Goal: Task Accomplishment & Management: Manage account settings

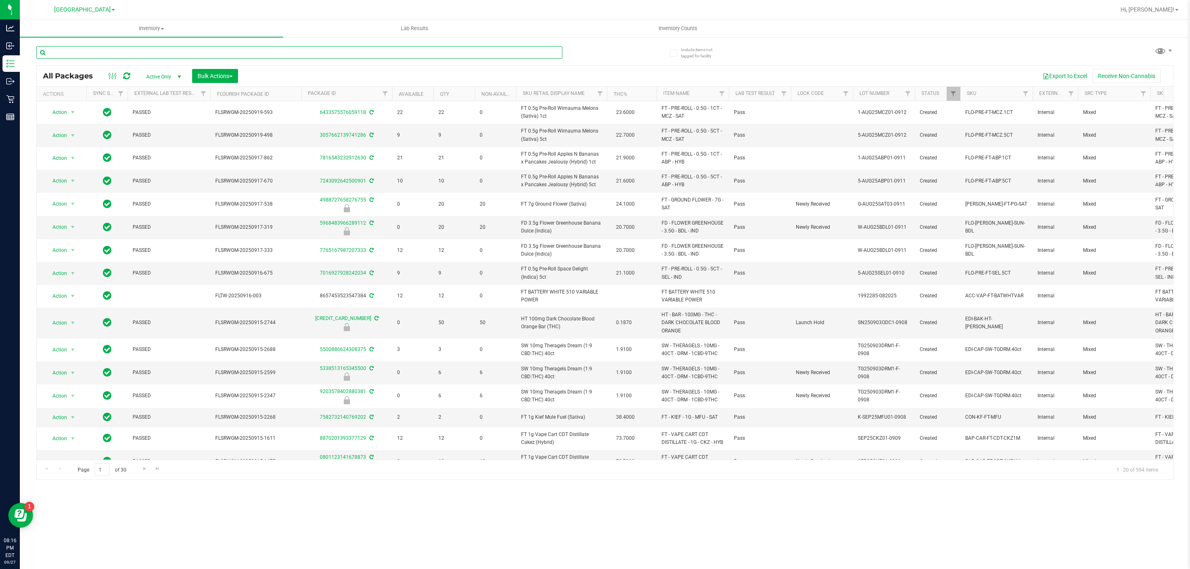
click at [206, 53] on input "text" at bounding box center [299, 52] width 526 height 12
click at [203, 53] on input "text" at bounding box center [299, 52] width 526 height 12
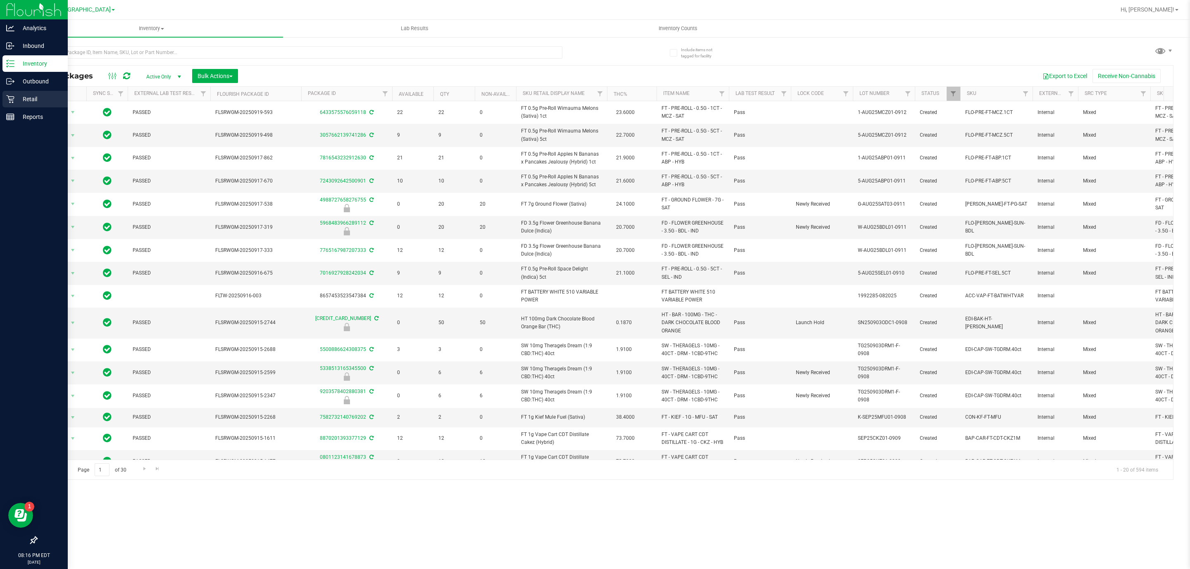
click at [45, 95] on p "Retail" at bounding box center [39, 99] width 50 height 10
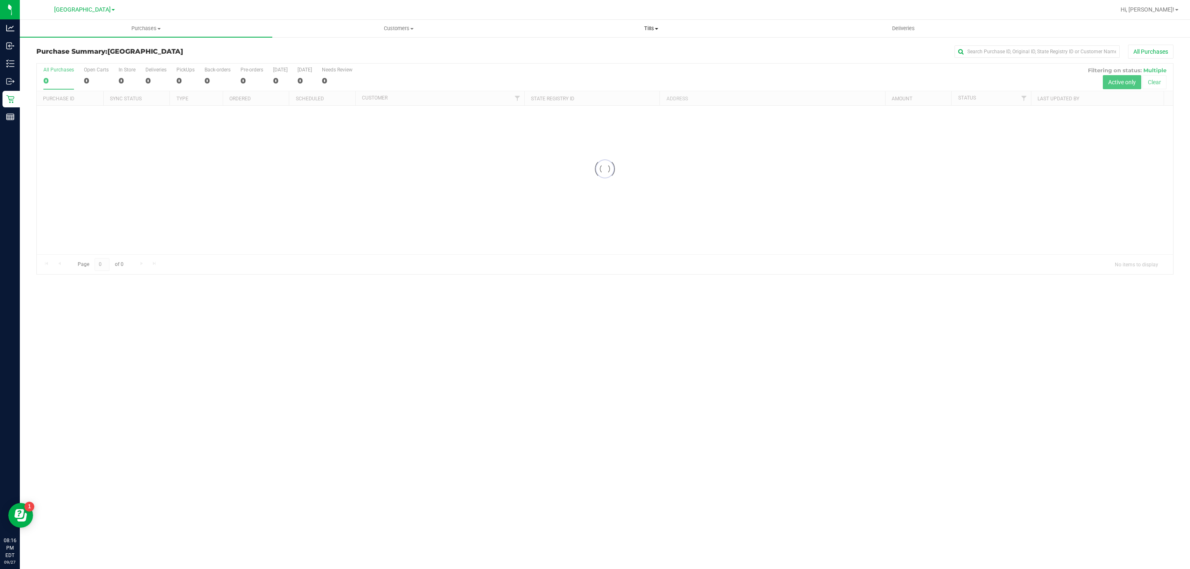
click at [646, 31] on span "Tills" at bounding box center [651, 28] width 252 height 7
click at [612, 50] on li "Manage tills" at bounding box center [651, 50] width 252 height 10
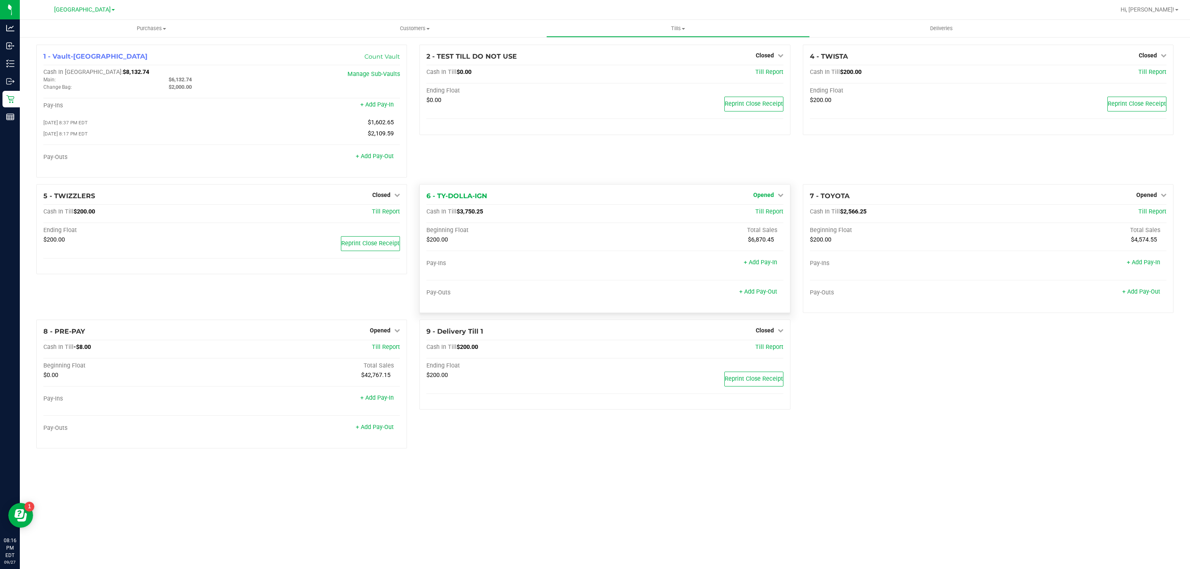
click at [774, 195] on link "Opened" at bounding box center [768, 195] width 30 height 7
click at [765, 215] on link "Close Till" at bounding box center [764, 212] width 22 height 7
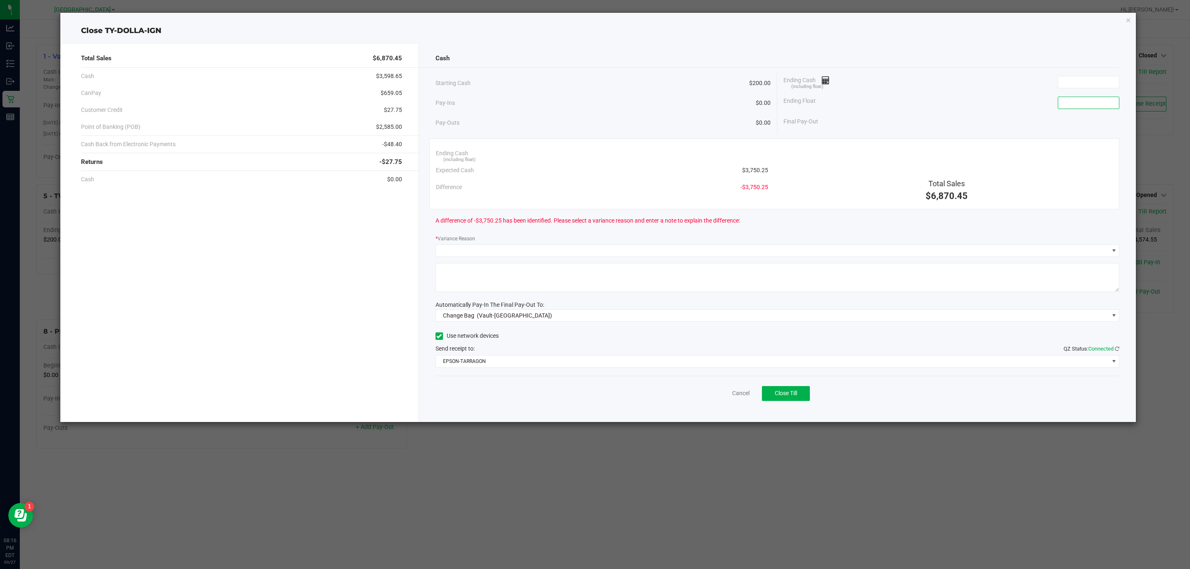
click at [1071, 105] on input at bounding box center [1088, 103] width 61 height 12
type input "$200.00"
click at [1077, 88] on input at bounding box center [1088, 82] width 61 height 12
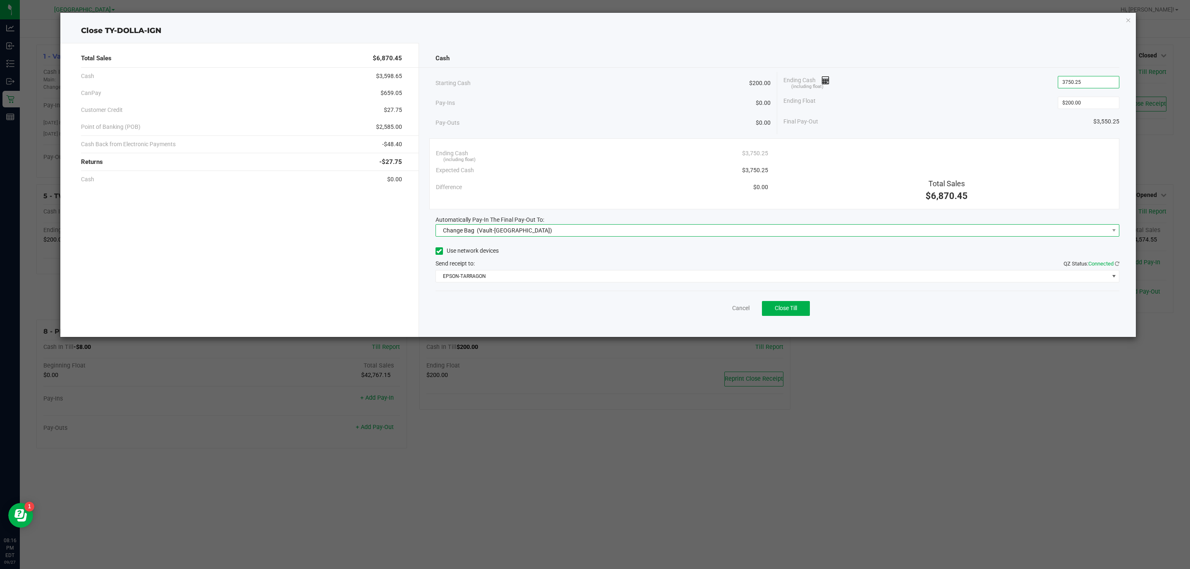
type input "$3,750.25"
click at [1050, 230] on span "Change Bag (Vault-[GEOGRAPHIC_DATA])" at bounding box center [772, 231] width 673 height 12
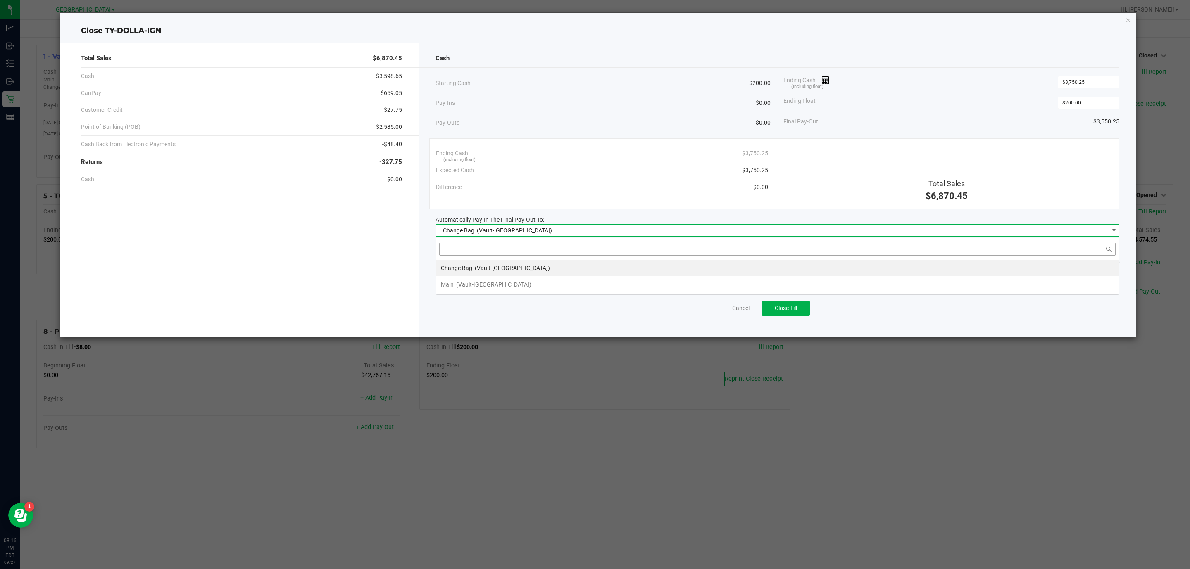
scroll to position [12, 684]
click at [941, 292] on li "Main (Vault-[GEOGRAPHIC_DATA])" at bounding box center [777, 284] width 683 height 17
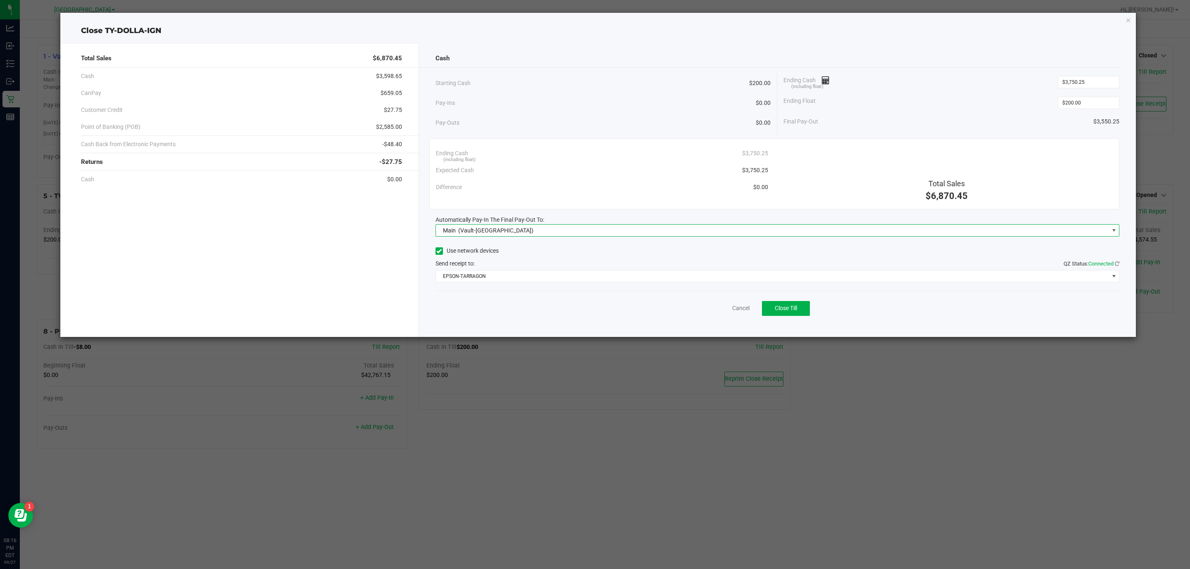
click at [924, 259] on div "Use network devices Send receipt to: QZ Status: Connected EPSON-TARRAGON" at bounding box center [777, 264] width 684 height 38
click at [805, 308] on button "Close Till" at bounding box center [786, 308] width 48 height 15
click at [719, 315] on div "Dismiss Reprint Closing Receipt" at bounding box center [777, 307] width 684 height 32
click at [724, 310] on link "Dismiss" at bounding box center [723, 308] width 20 height 9
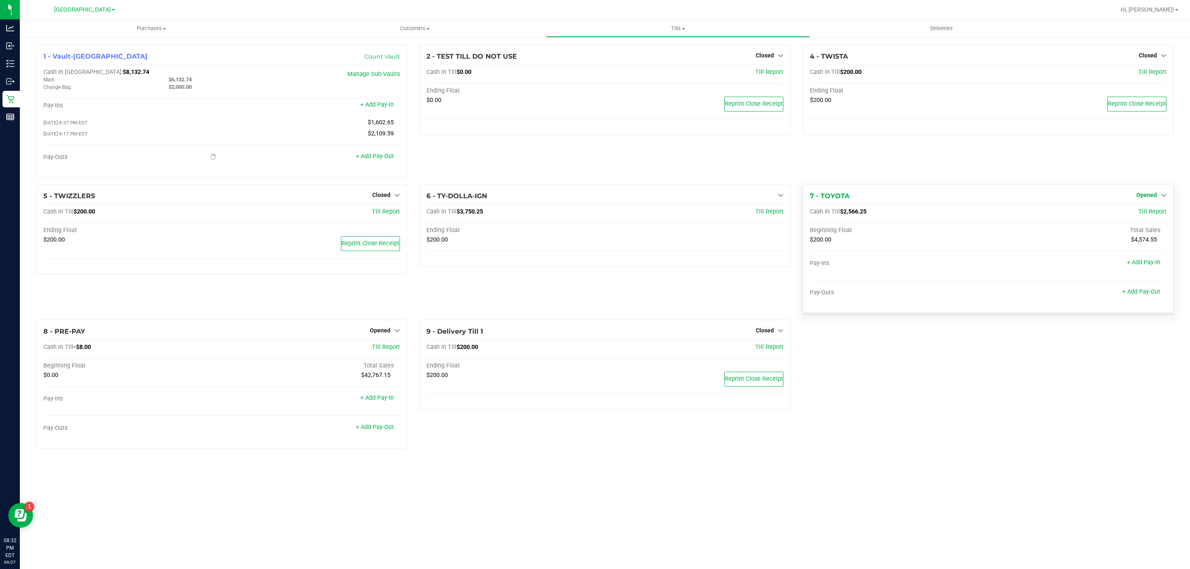
click at [1149, 195] on span "Opened" at bounding box center [1146, 195] width 21 height 7
click at [1153, 209] on div "Close Till" at bounding box center [1147, 212] width 61 height 10
click at [1152, 213] on link "Close Till" at bounding box center [1147, 212] width 22 height 7
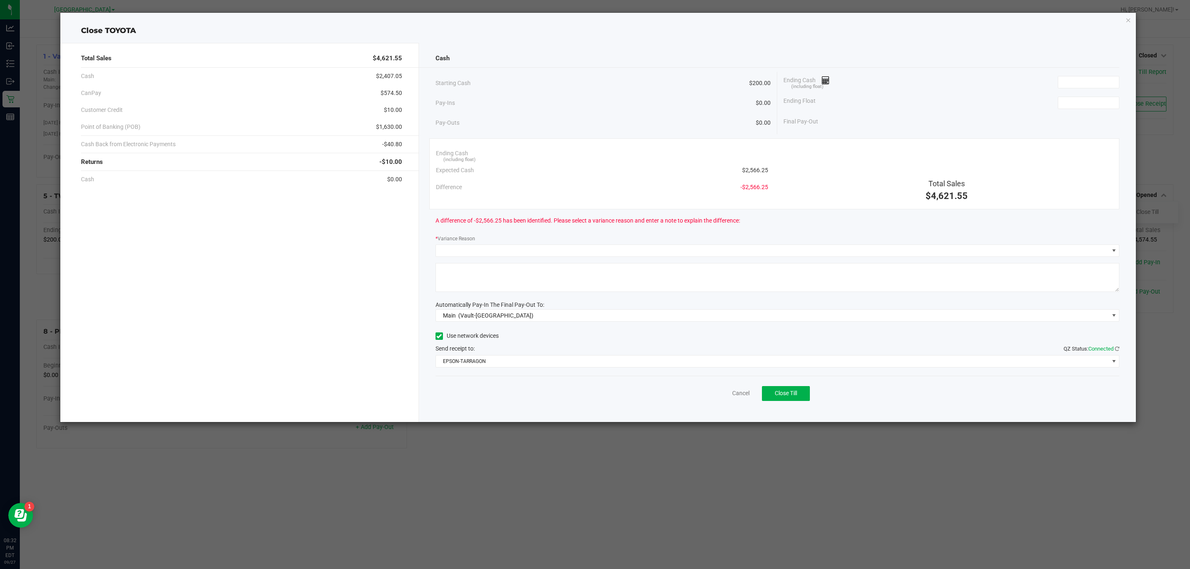
click at [1067, 113] on div "Ending Float" at bounding box center [951, 103] width 336 height 21
click at [1074, 105] on input at bounding box center [1088, 103] width 61 height 12
type input "$200.00"
click at [1062, 83] on input at bounding box center [1088, 82] width 61 height 12
type input "4"
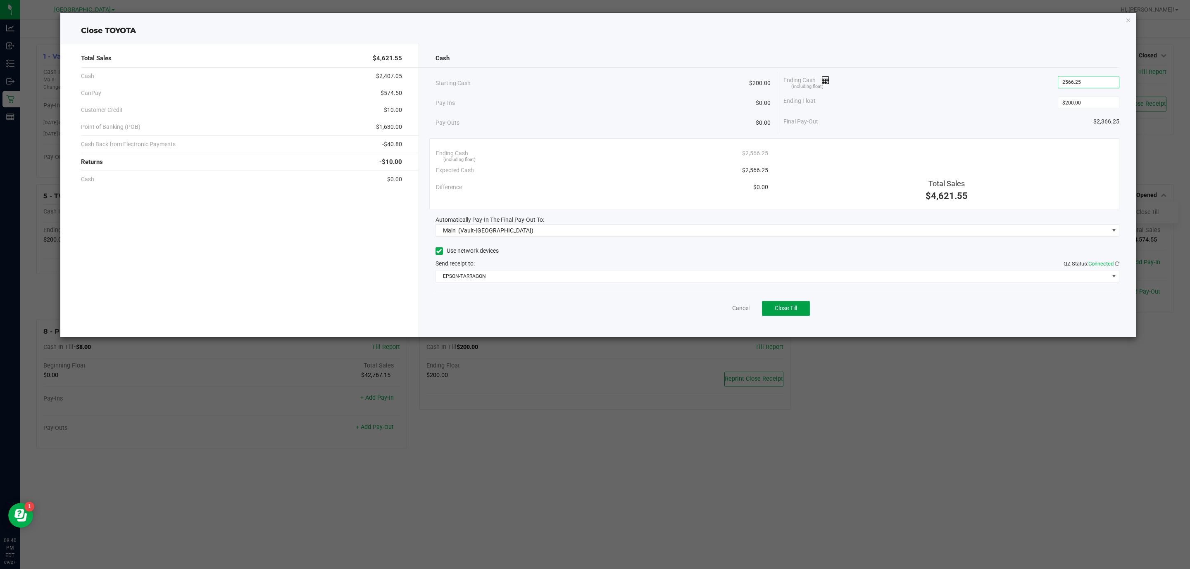
type input "$2,566.25"
click at [789, 306] on span "Close Till" at bounding box center [785, 308] width 22 height 7
click at [732, 311] on link "Dismiss" at bounding box center [723, 308] width 20 height 9
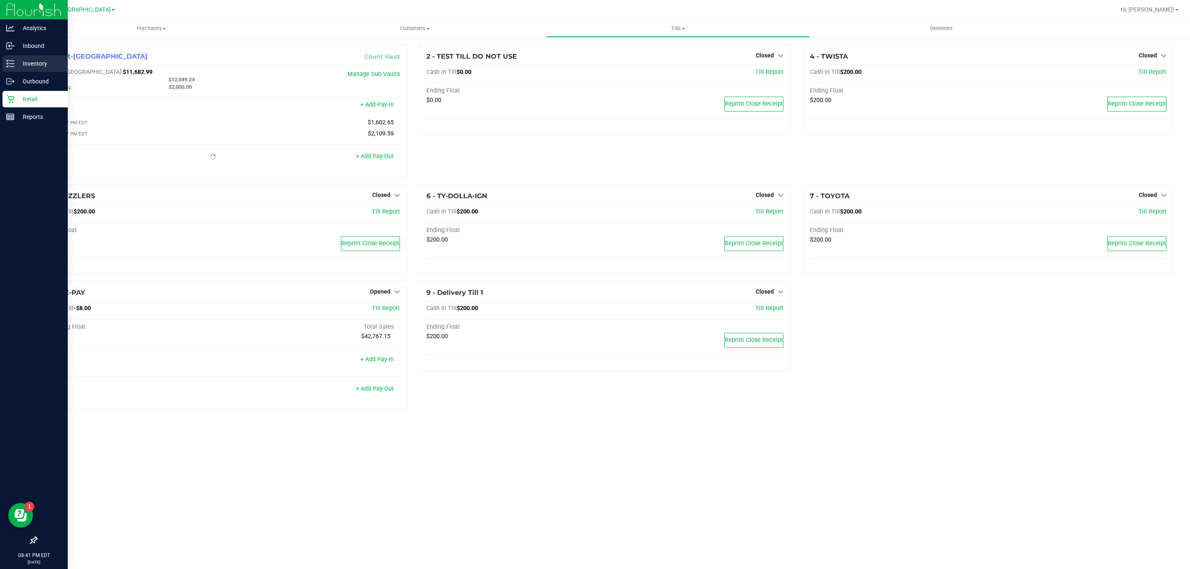
click at [24, 65] on p "Inventory" at bounding box center [39, 64] width 50 height 10
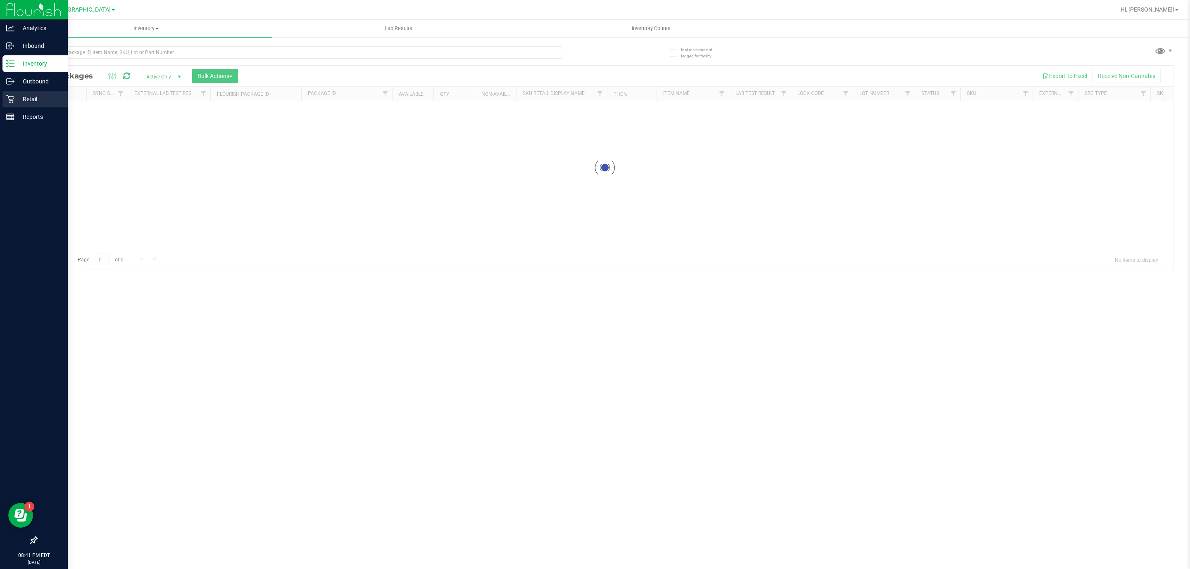
click at [39, 100] on p "Retail" at bounding box center [39, 99] width 50 height 10
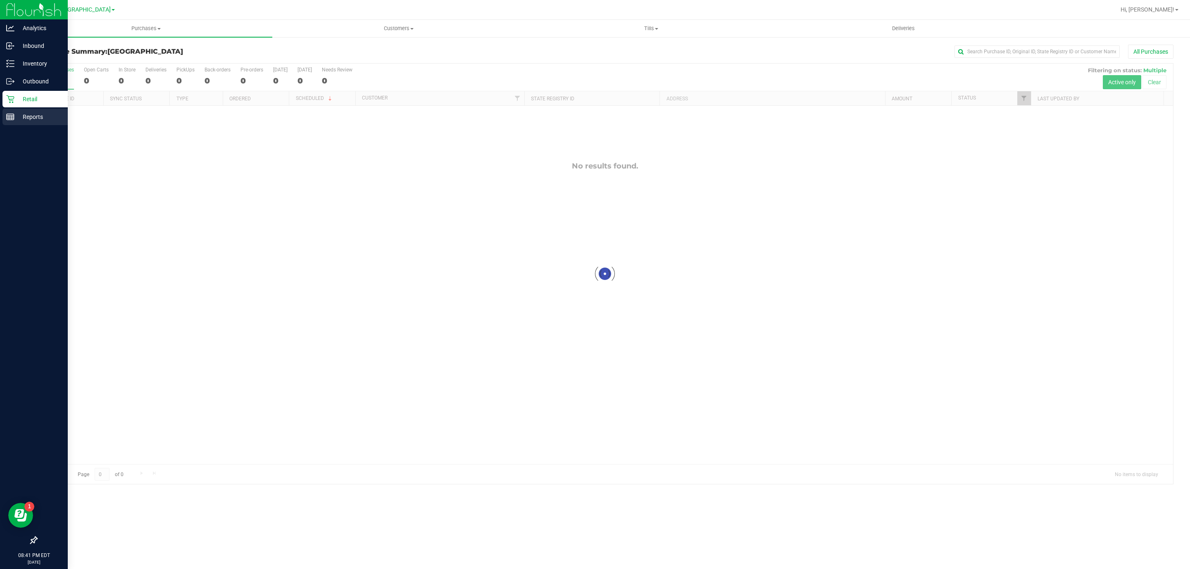
click at [46, 117] on p "Reports" at bounding box center [39, 117] width 50 height 10
click at [15, 114] on div "Reports" at bounding box center [34, 117] width 65 height 17
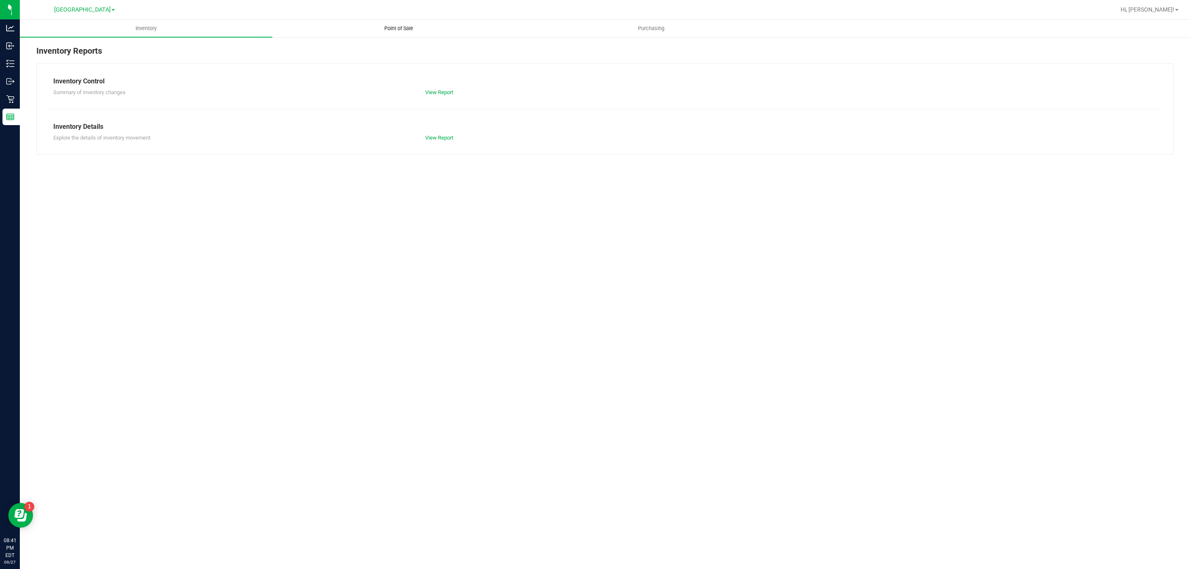
click at [390, 32] on uib-tab-heading "Point of Sale" at bounding box center [399, 28] width 252 height 17
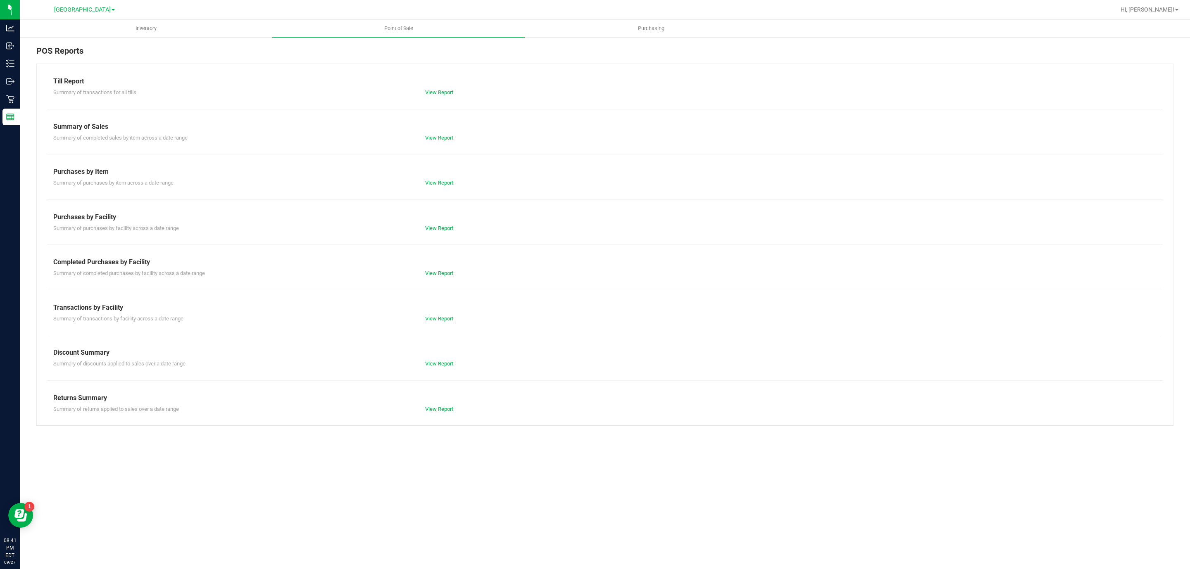
click at [434, 321] on link "View Report" at bounding box center [439, 319] width 28 height 6
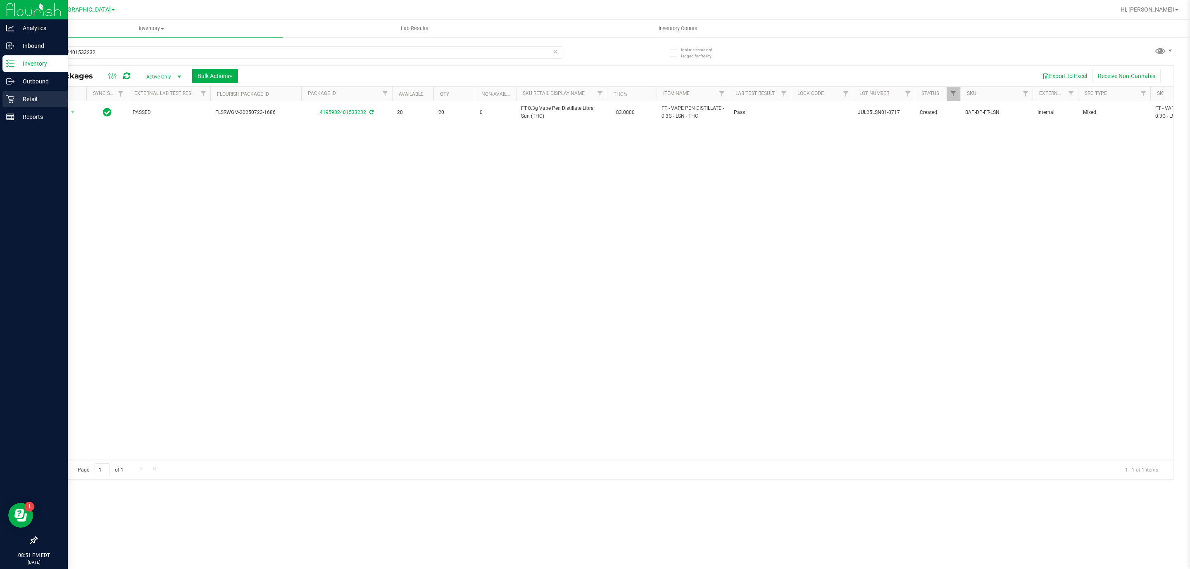
click at [9, 102] on icon at bounding box center [10, 99] width 8 height 8
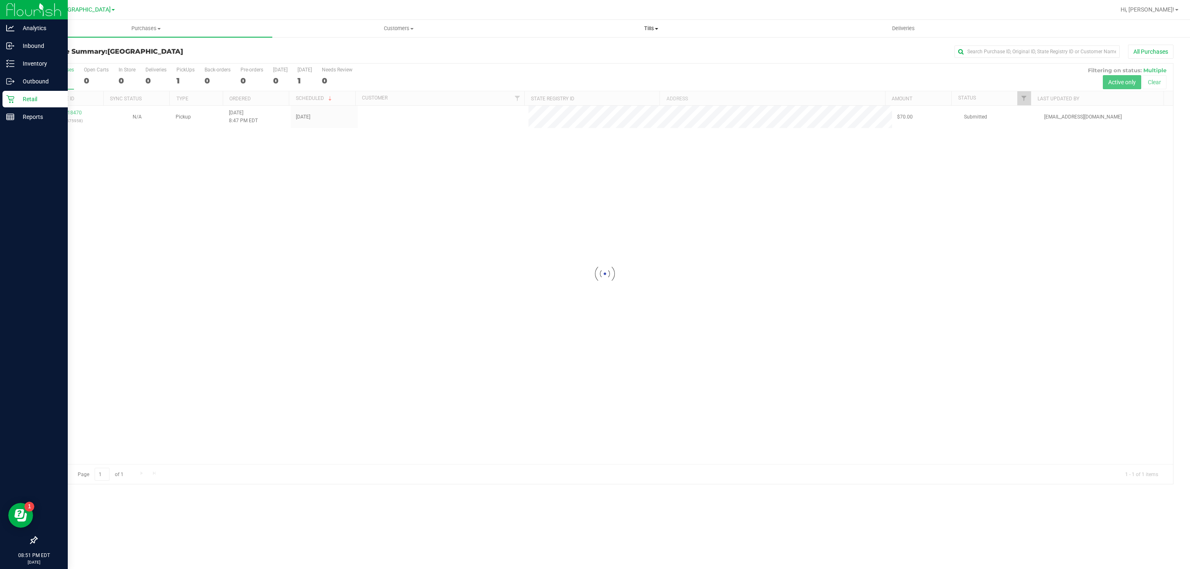
click at [658, 29] on span "Tills" at bounding box center [651, 28] width 252 height 7
click at [630, 62] on li "Reconcile e-payments" at bounding box center [651, 60] width 252 height 10
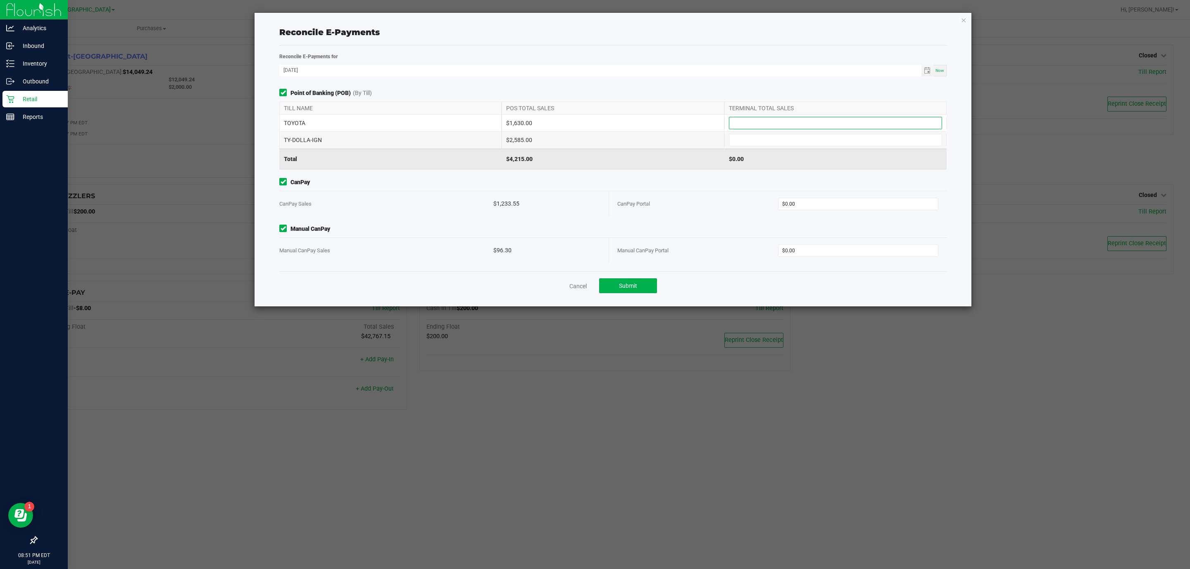
click at [746, 122] on input at bounding box center [835, 123] width 212 height 12
type input "$1,630.00"
click at [770, 140] on input at bounding box center [835, 140] width 212 height 12
type input "$2,585.00"
click at [805, 198] on span "$0.00" at bounding box center [858, 204] width 161 height 12
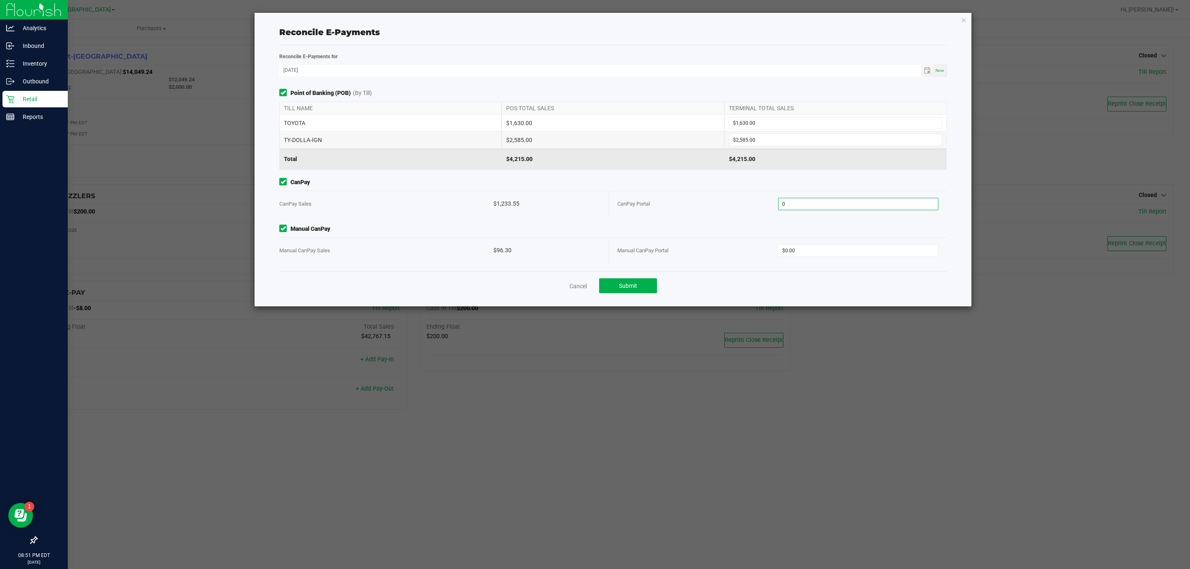
click at [841, 207] on input "0" at bounding box center [858, 204] width 160 height 12
type input "$1,233.55"
click at [898, 246] on input "0" at bounding box center [858, 251] width 160 height 12
type input "$96.30"
click at [619, 283] on span "Submit" at bounding box center [628, 286] width 18 height 7
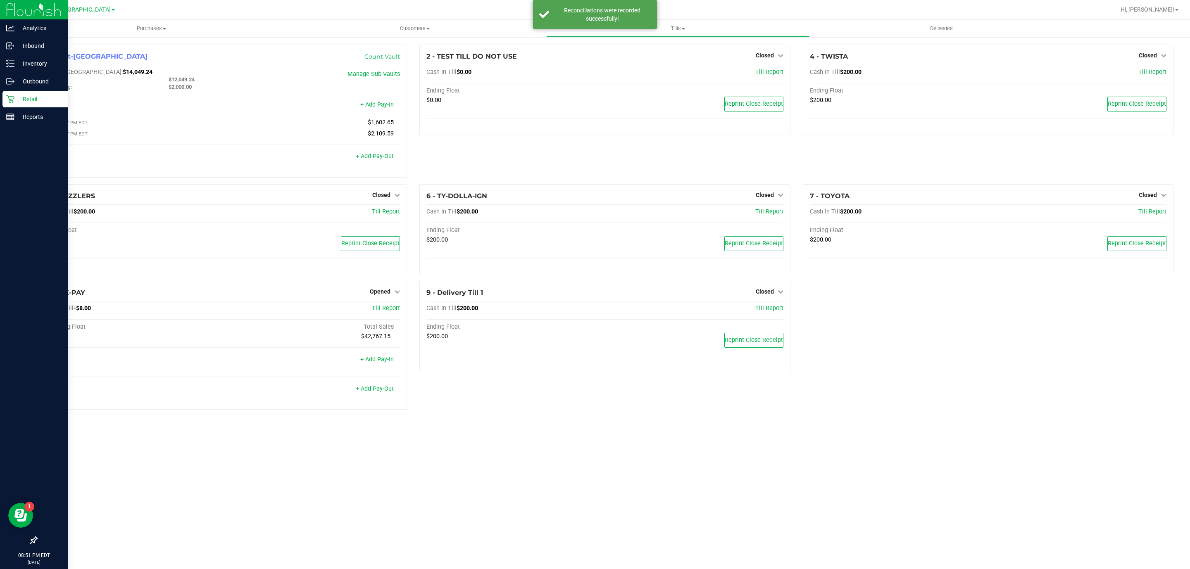
click at [15, 96] on p "Retail" at bounding box center [39, 99] width 50 height 10
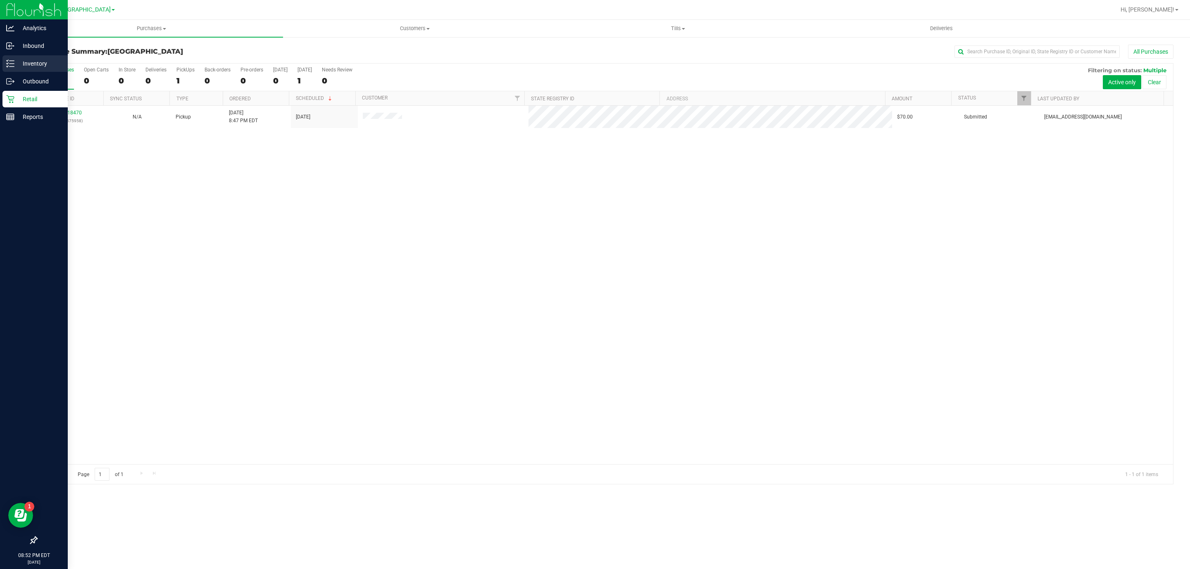
click at [29, 65] on p "Inventory" at bounding box center [39, 64] width 50 height 10
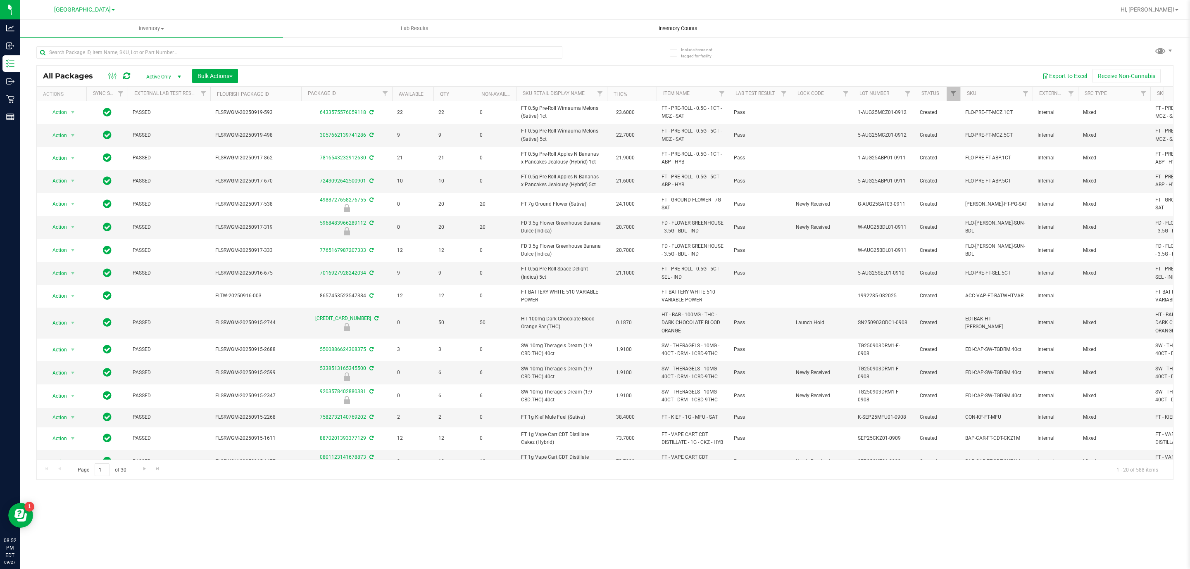
click at [689, 31] on span "Inventory Counts" at bounding box center [677, 28] width 61 height 7
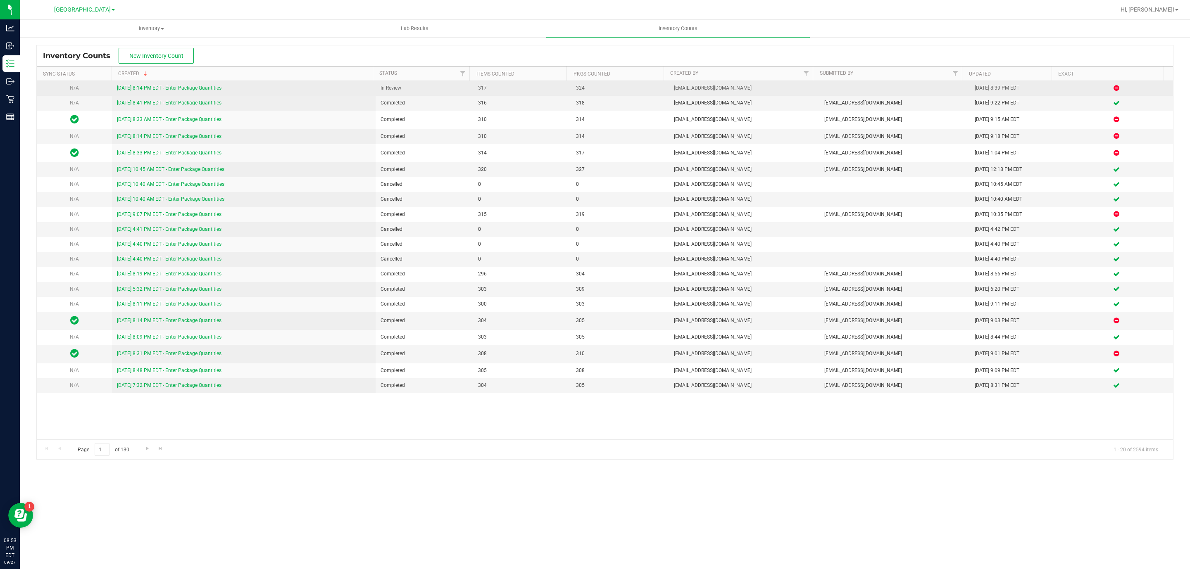
click at [206, 90] on link "9/27/25 8:14 PM EDT - Enter Package Quantities" at bounding box center [169, 88] width 105 height 6
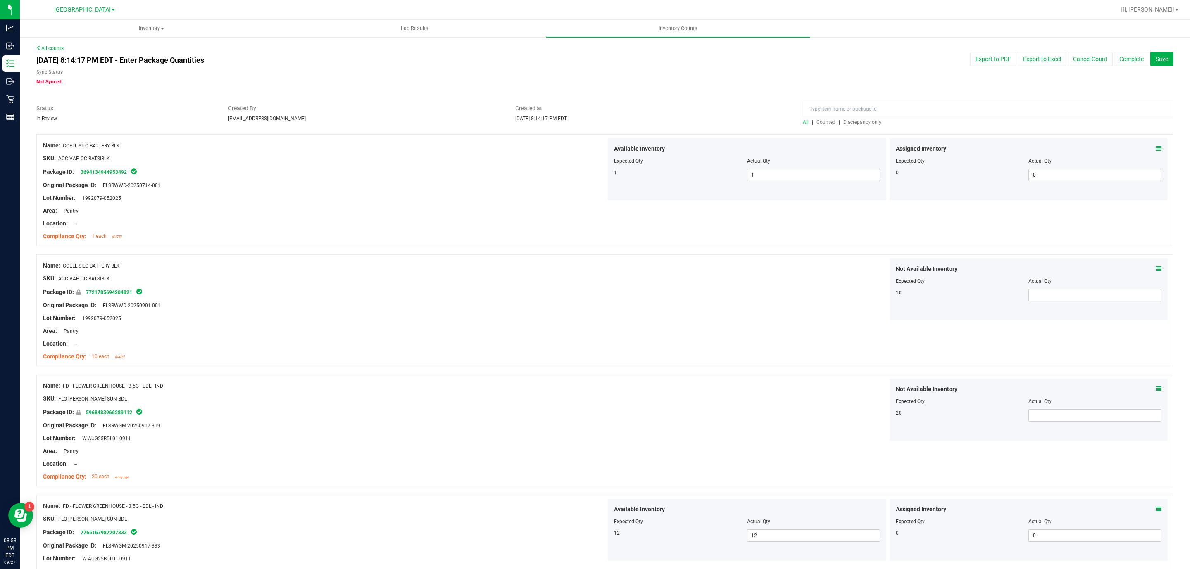
click at [843, 123] on span "Discrepancy only" at bounding box center [862, 122] width 38 height 6
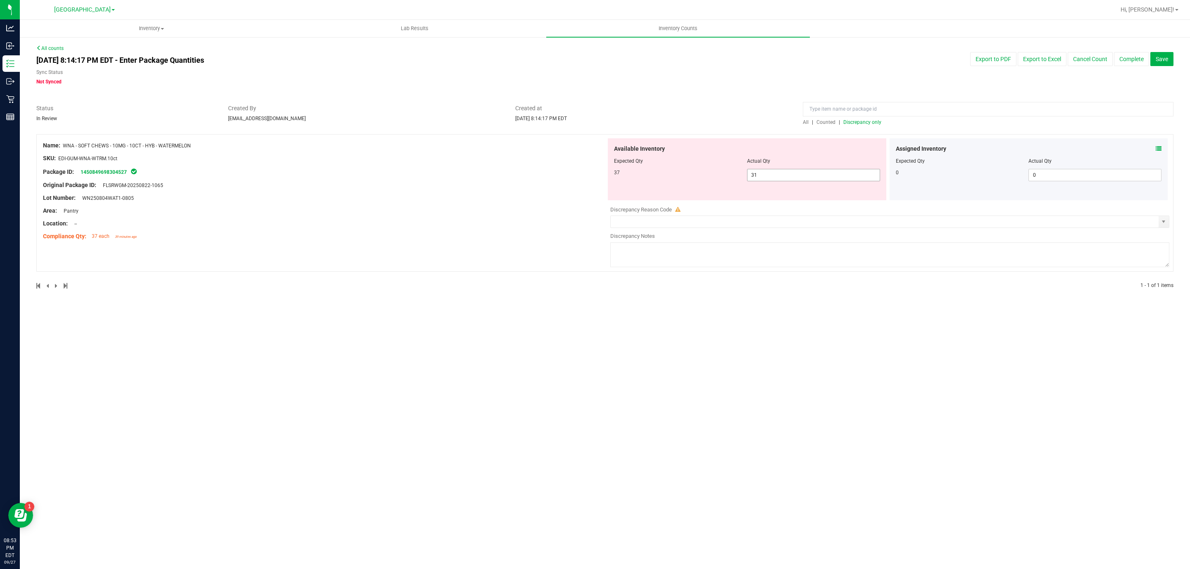
click at [800, 175] on span "31 31" at bounding box center [813, 175] width 133 height 12
click at [800, 175] on input "31" at bounding box center [813, 175] width 132 height 12
click at [1158, 152] on span at bounding box center [1158, 149] width 6 height 9
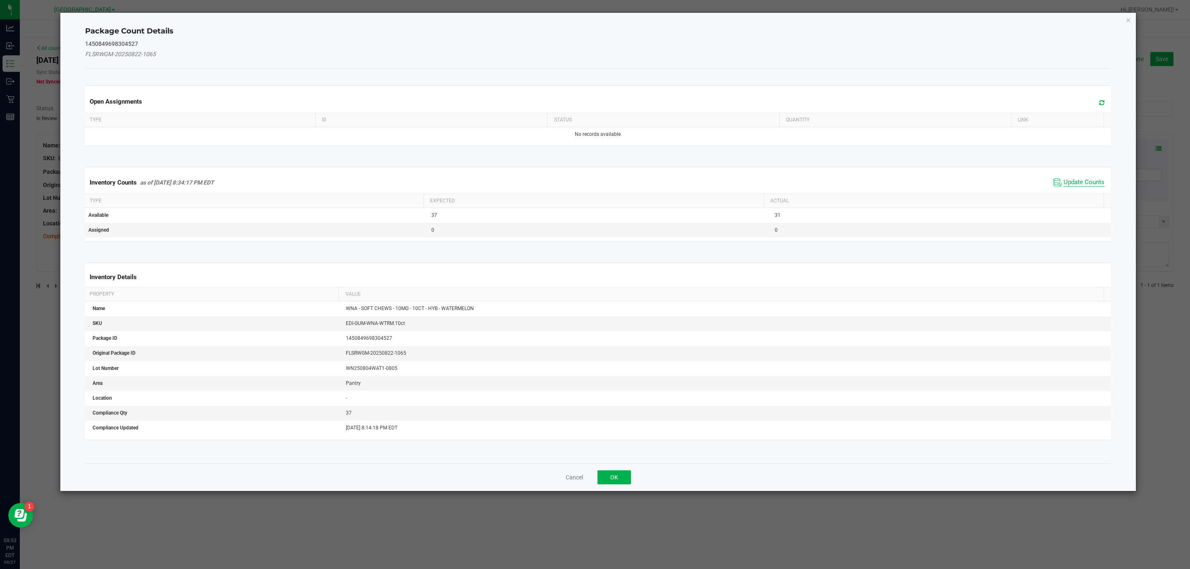
click at [1086, 185] on span "Update Counts" at bounding box center [1083, 182] width 41 height 8
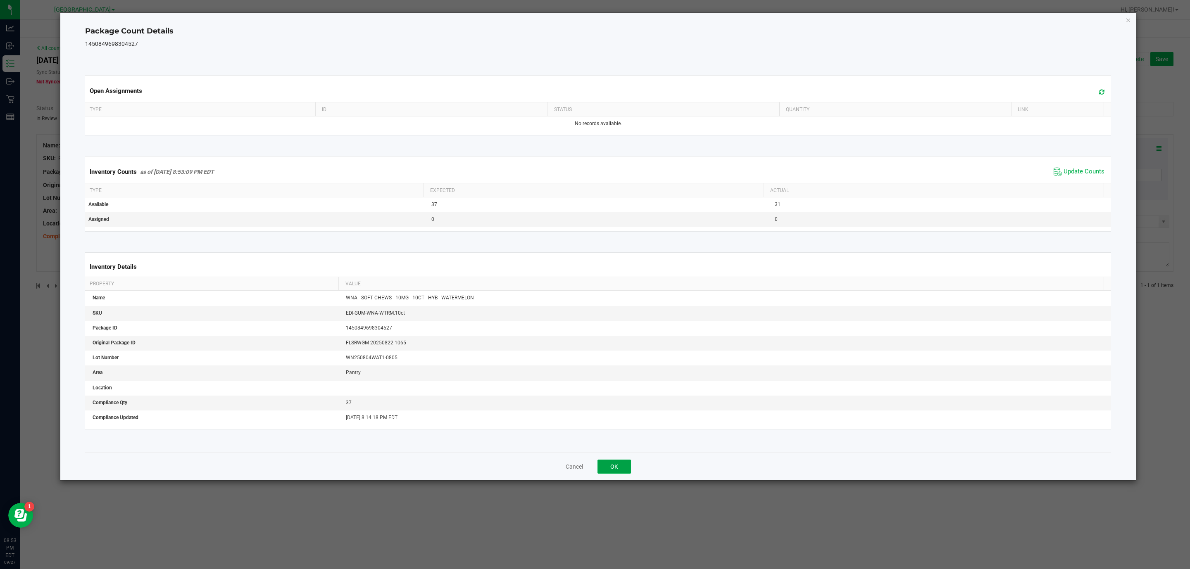
click at [621, 461] on button "OK" at bounding box center [613, 467] width 33 height 14
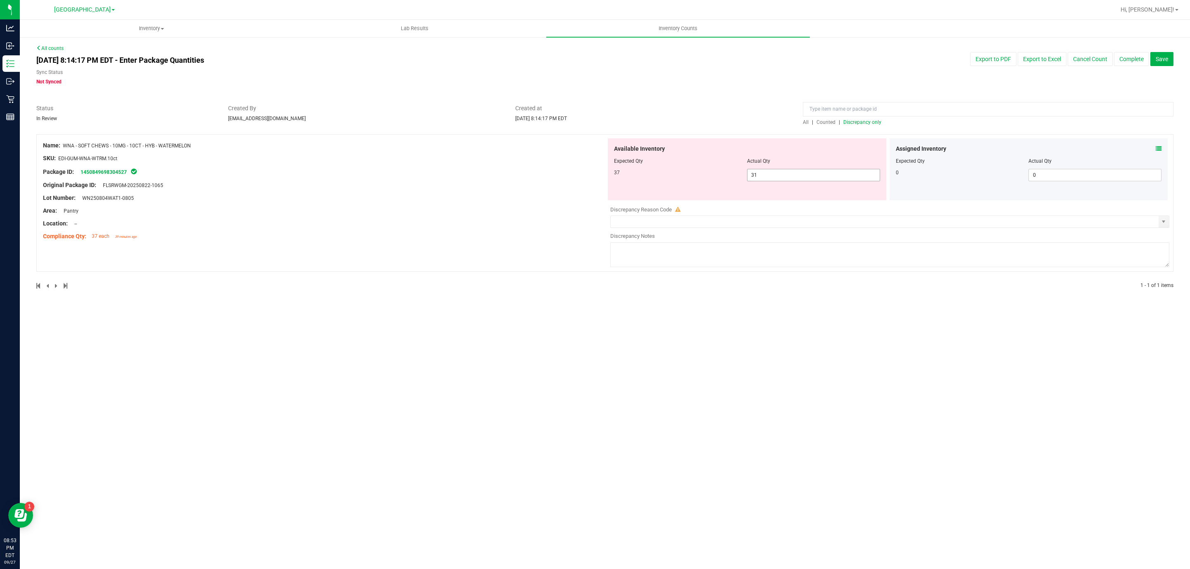
click at [771, 176] on span "31 31" at bounding box center [813, 175] width 133 height 12
click at [771, 176] on input "31" at bounding box center [813, 175] width 132 height 12
type input "37"
click at [724, 103] on div at bounding box center [604, 100] width 1137 height 8
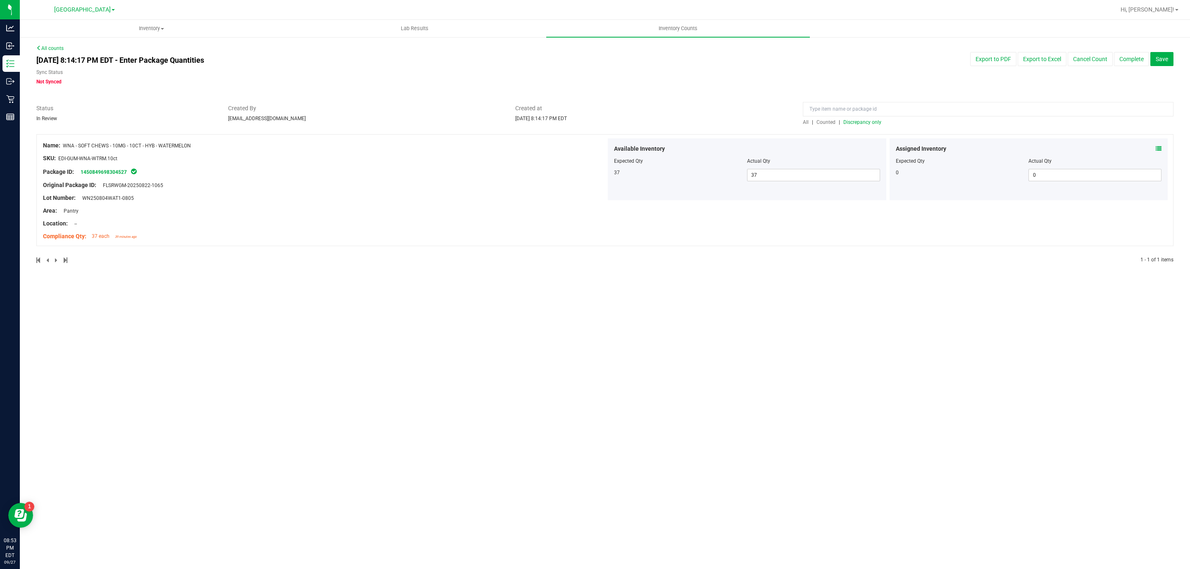
click at [862, 123] on span "Discrepancy only" at bounding box center [862, 122] width 38 height 6
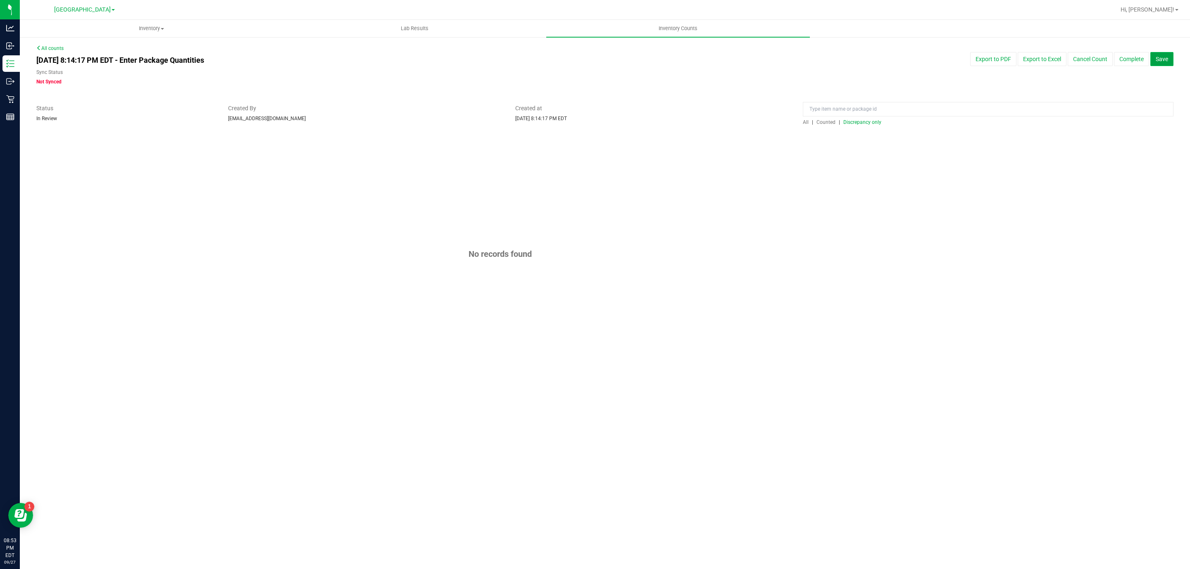
click at [1166, 61] on span "Save" at bounding box center [1161, 59] width 12 height 7
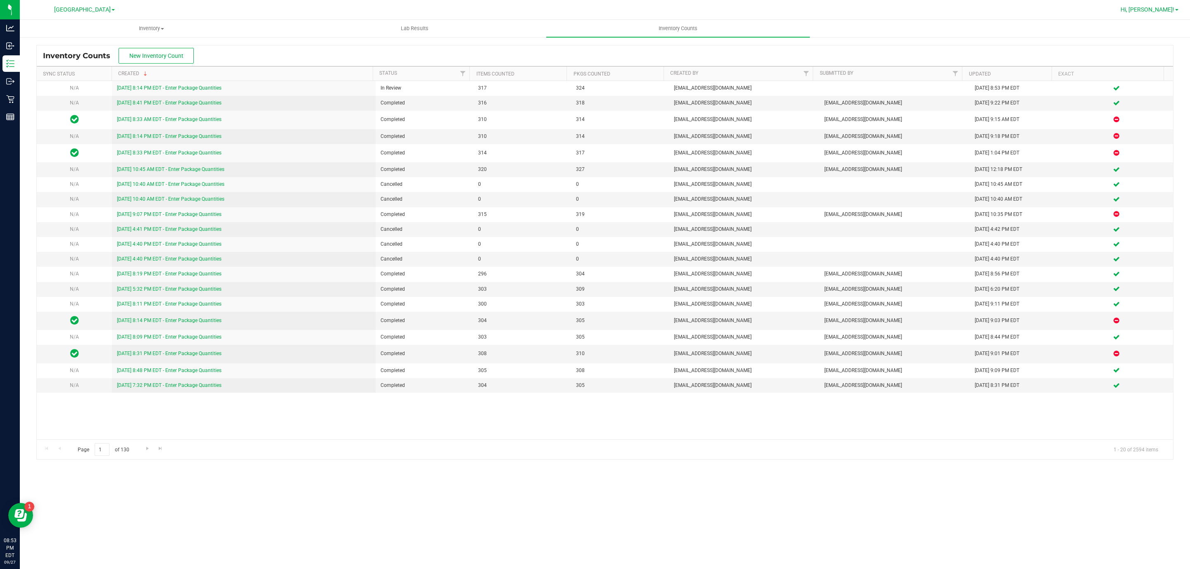
click at [1169, 10] on span "Hi, [PERSON_NAME]!" at bounding box center [1147, 9] width 54 height 7
click at [1166, 67] on li "Sign Out" at bounding box center [1152, 73] width 62 height 15
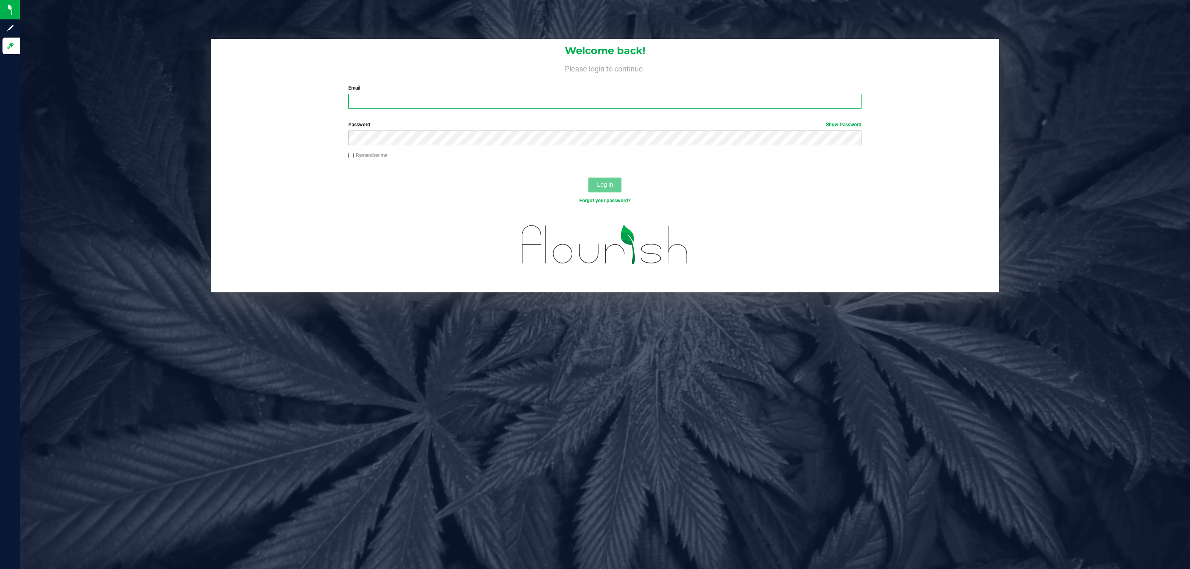
click at [631, 102] on input "Email" at bounding box center [604, 101] width 513 height 15
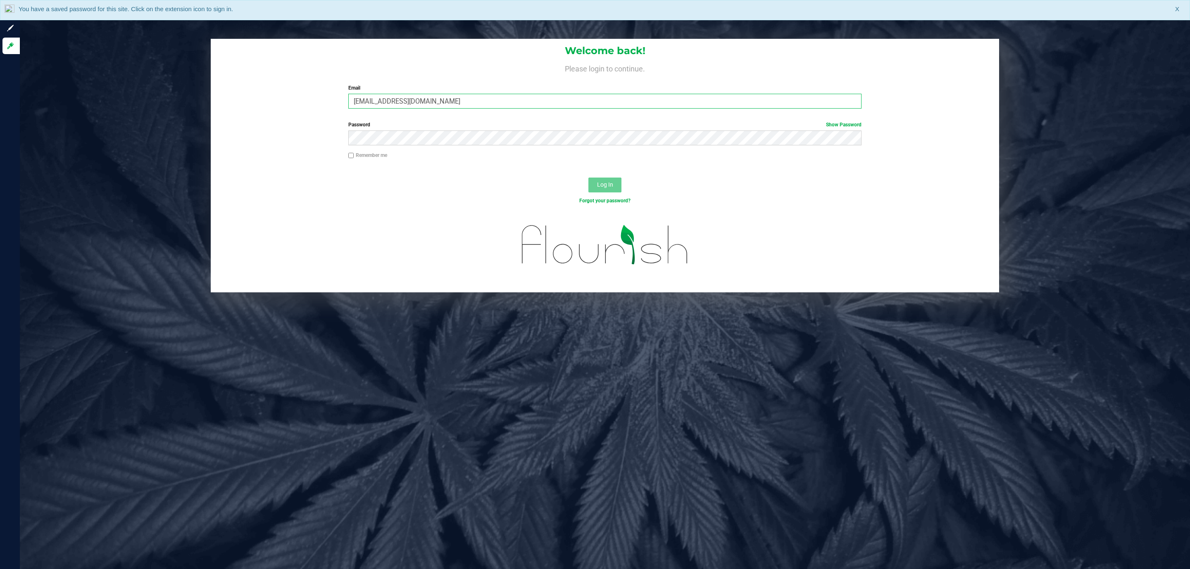
type input "nchenowith@liveparallel.com"
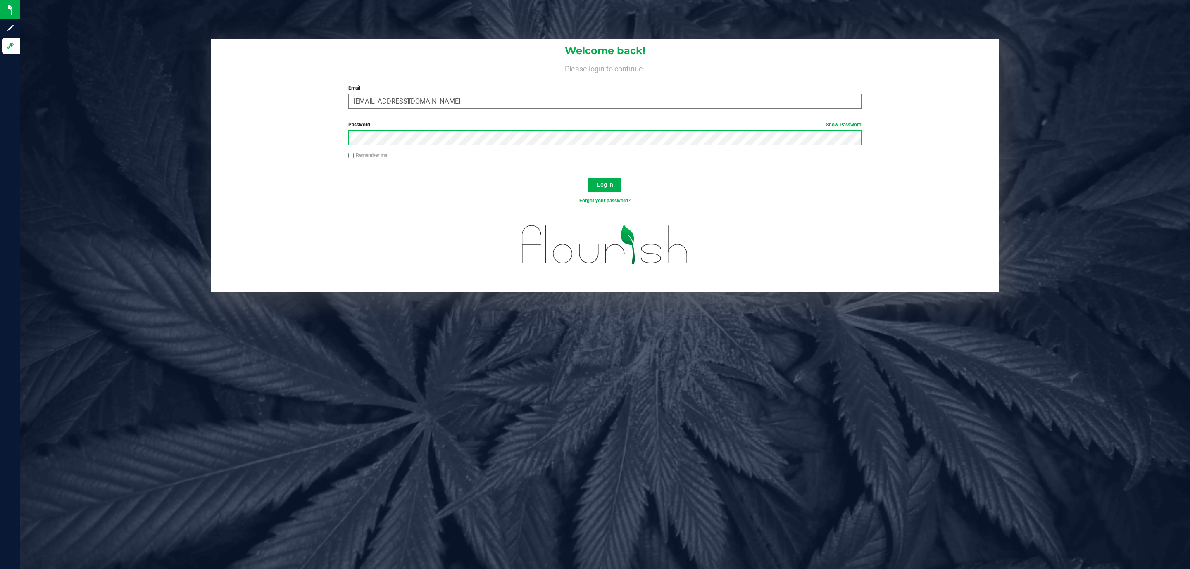
click at [588, 178] on button "Log In" at bounding box center [604, 185] width 33 height 15
